Goal: Task Accomplishment & Management: Manage account settings

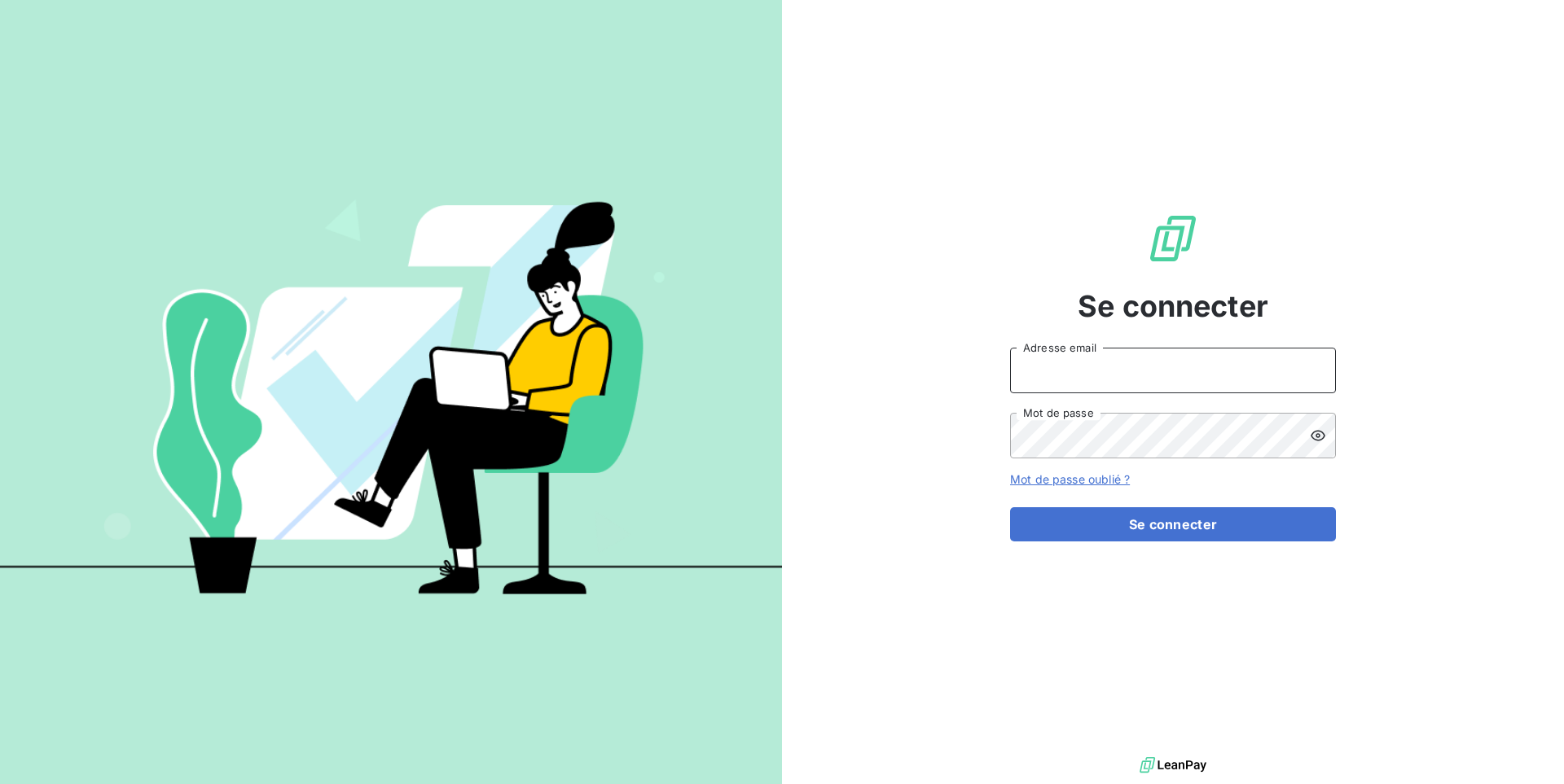
click at [1072, 389] on input "Adresse email" at bounding box center [1174, 371] width 326 height 46
type input "admin@graitecusa"
click at [1011, 507] on button "Se connecter" at bounding box center [1174, 524] width 326 height 34
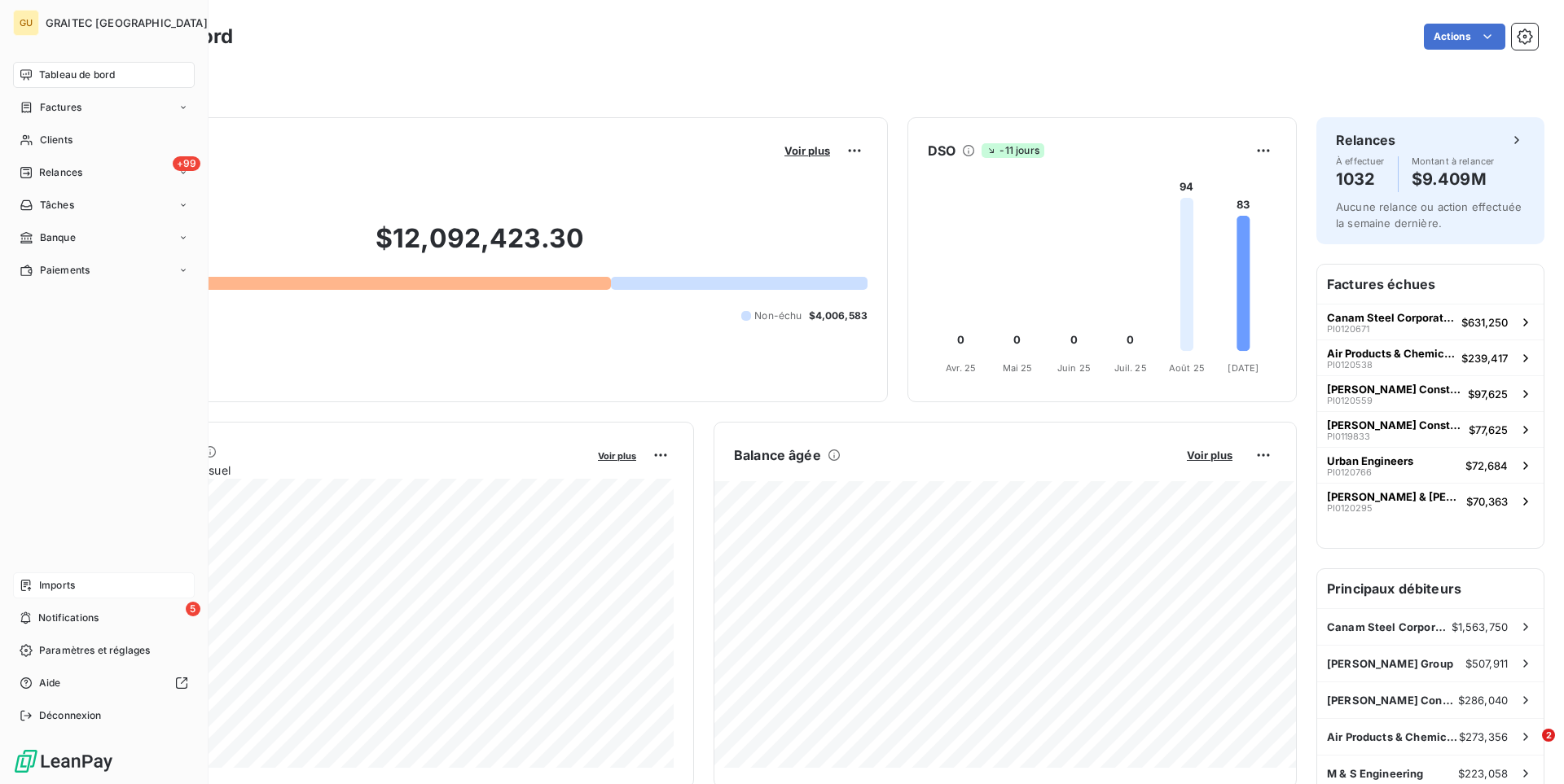
click at [62, 588] on span "Imports" at bounding box center [57, 585] width 36 height 15
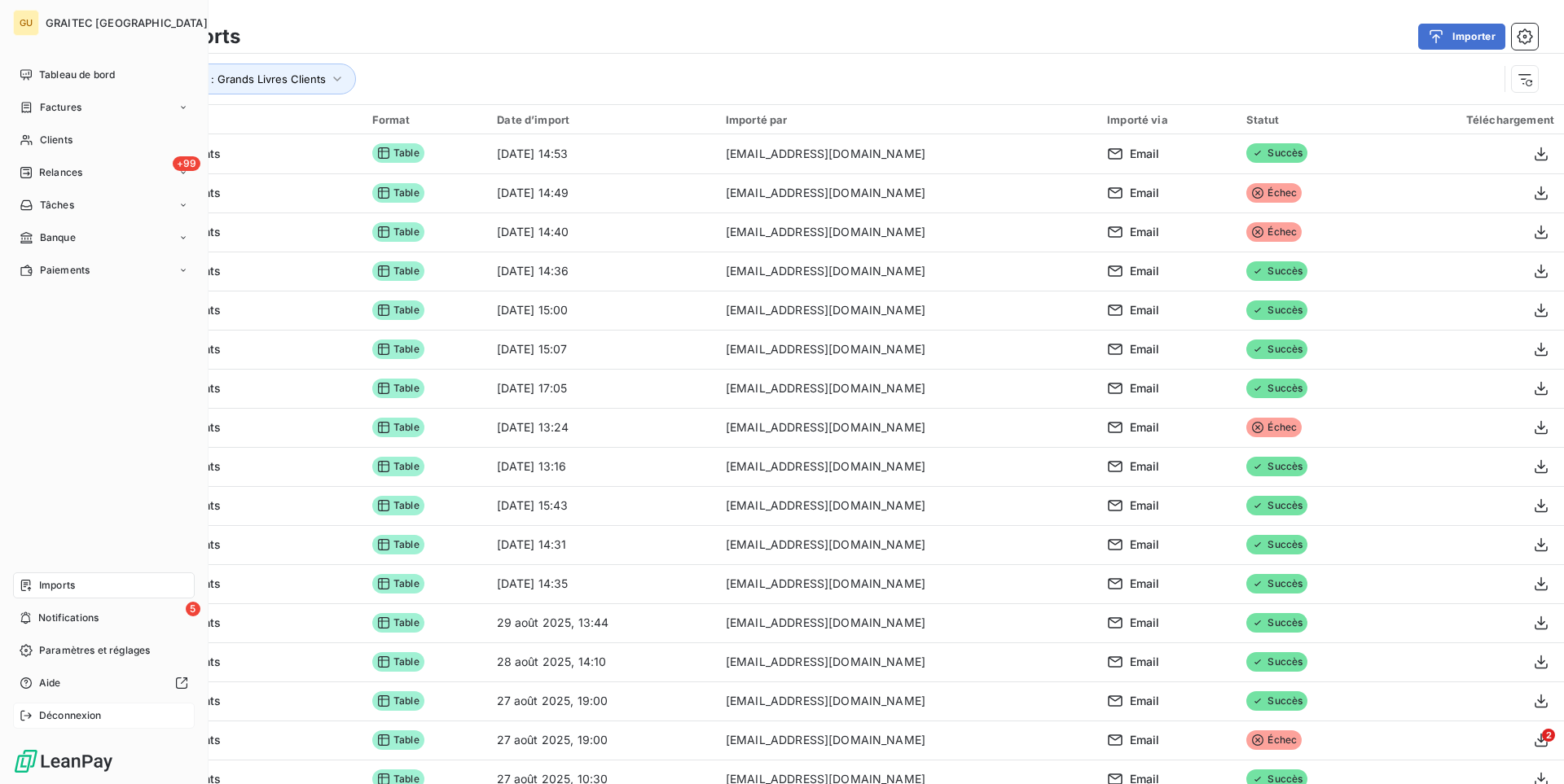
click at [21, 722] on icon at bounding box center [26, 716] width 13 height 13
